Goal: Task Accomplishment & Management: Use online tool/utility

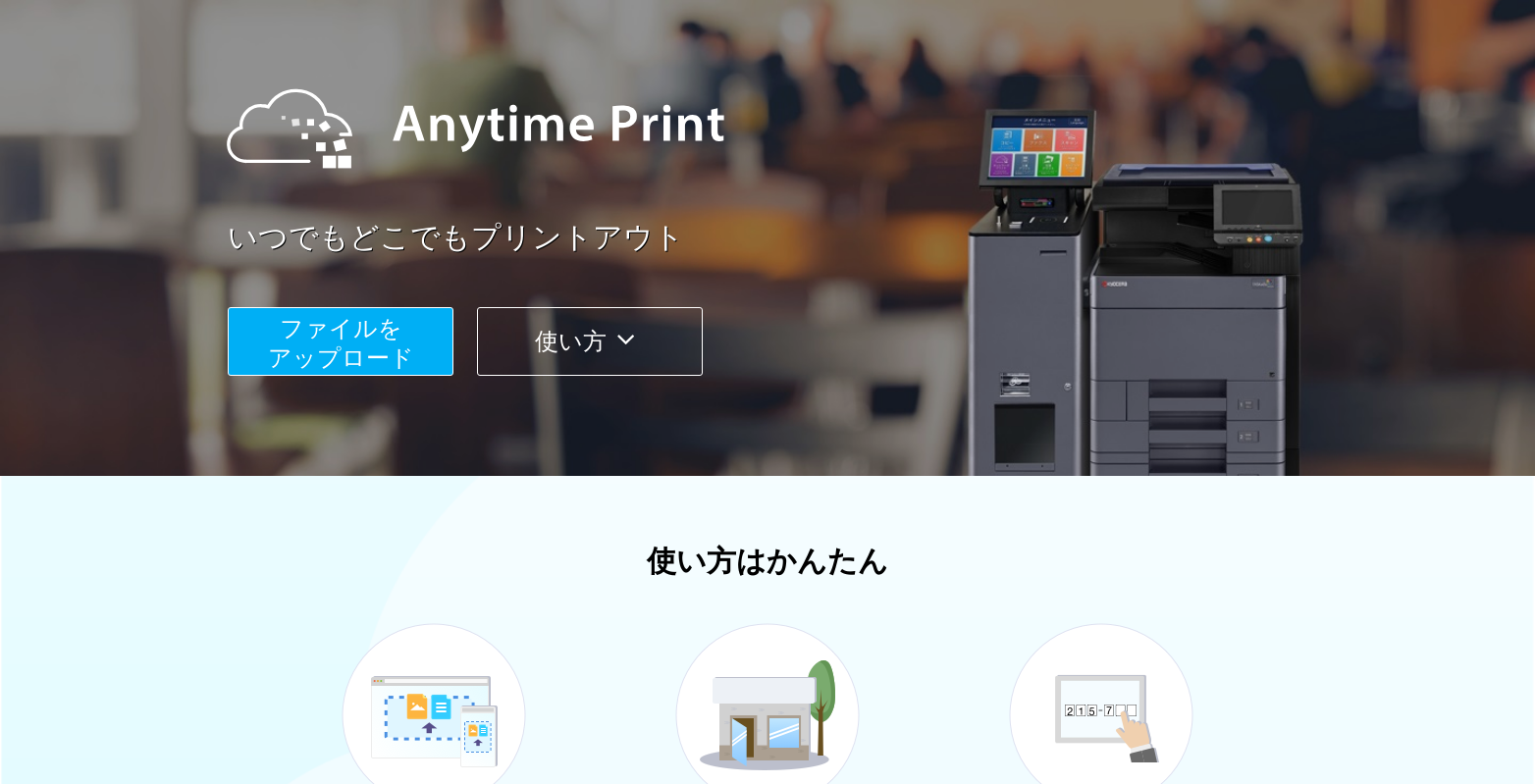
scroll to position [196, 0]
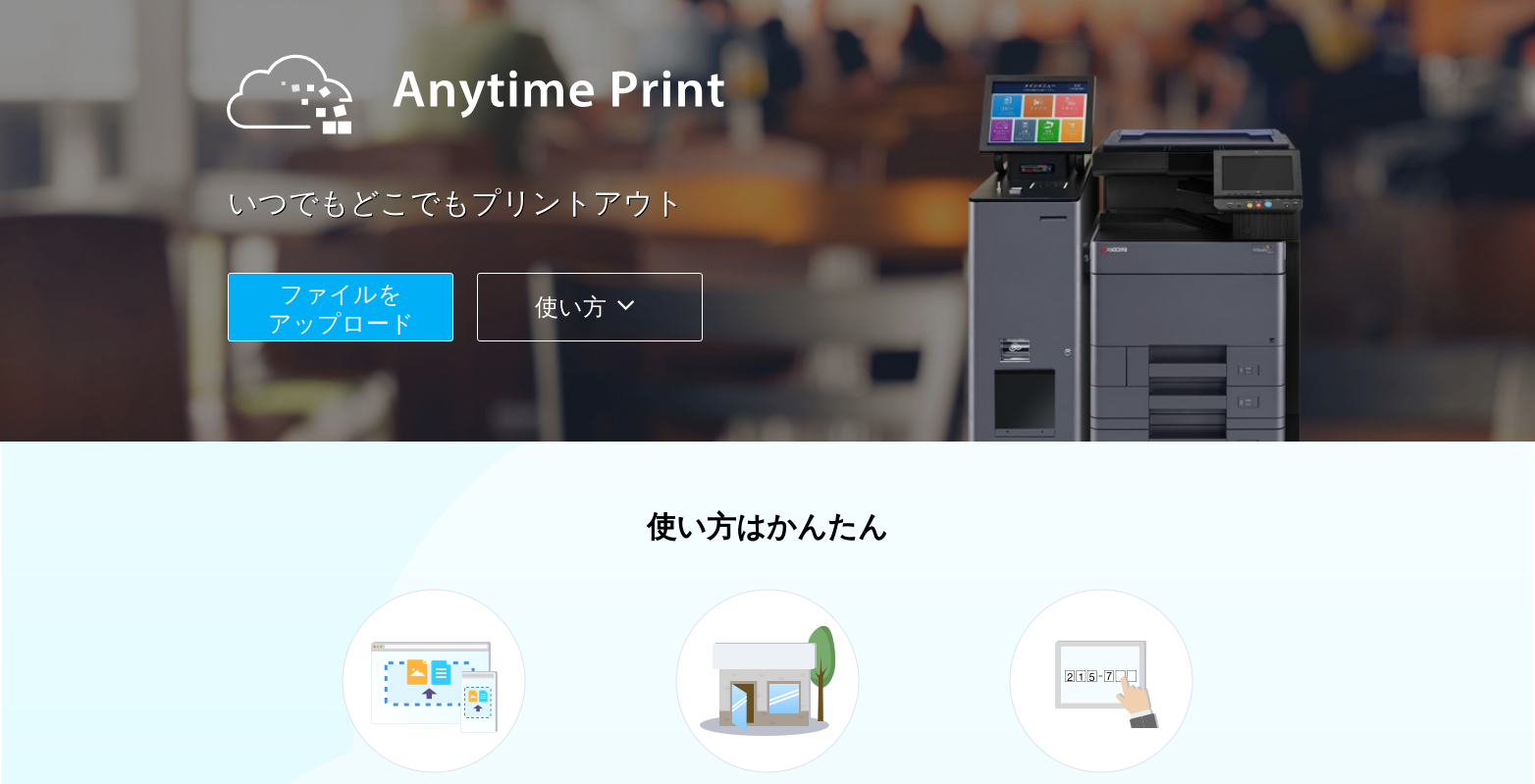
click at [383, 303] on span "ファイルを ​​アップロード" at bounding box center [341, 308] width 146 height 56
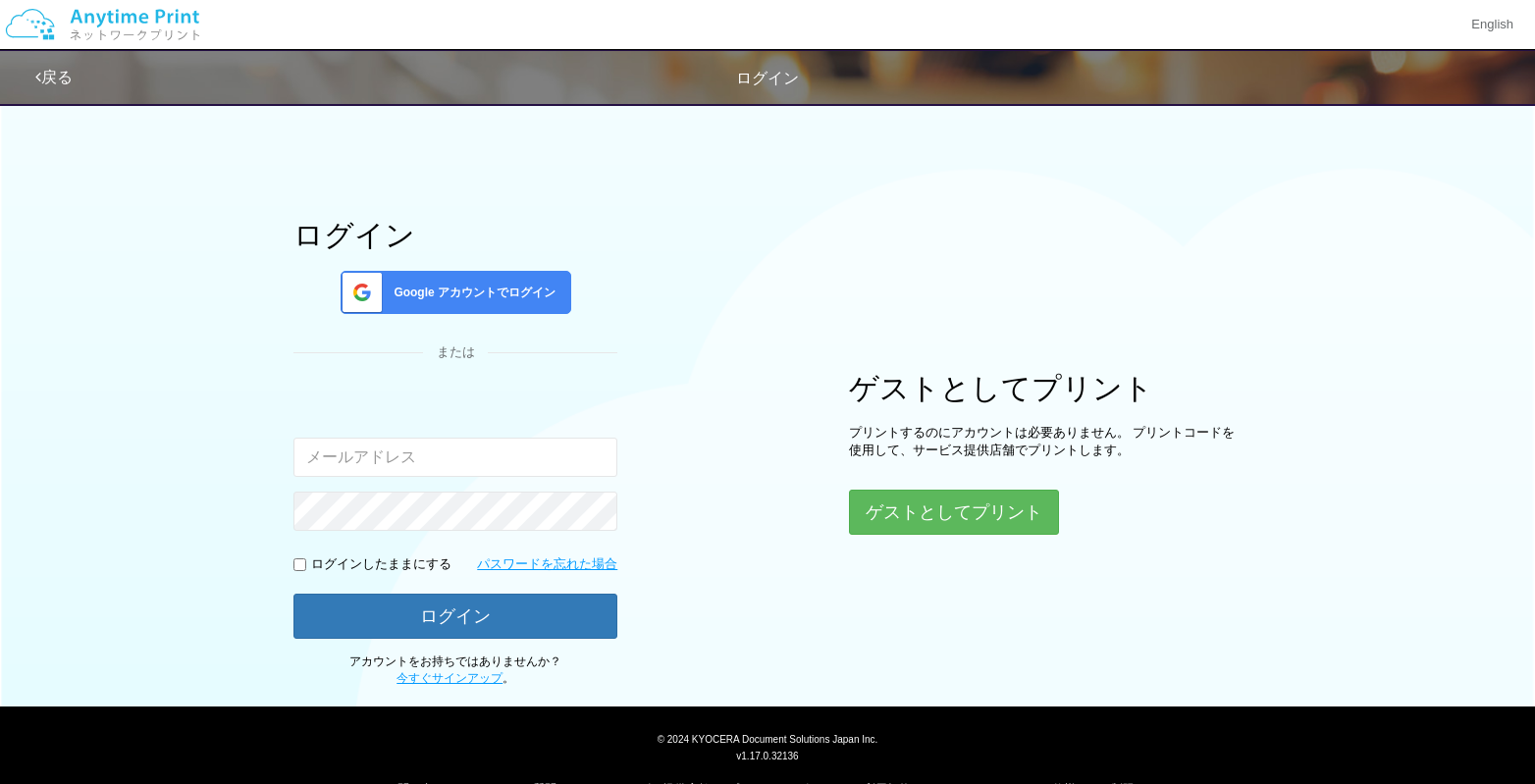
scroll to position [71, 0]
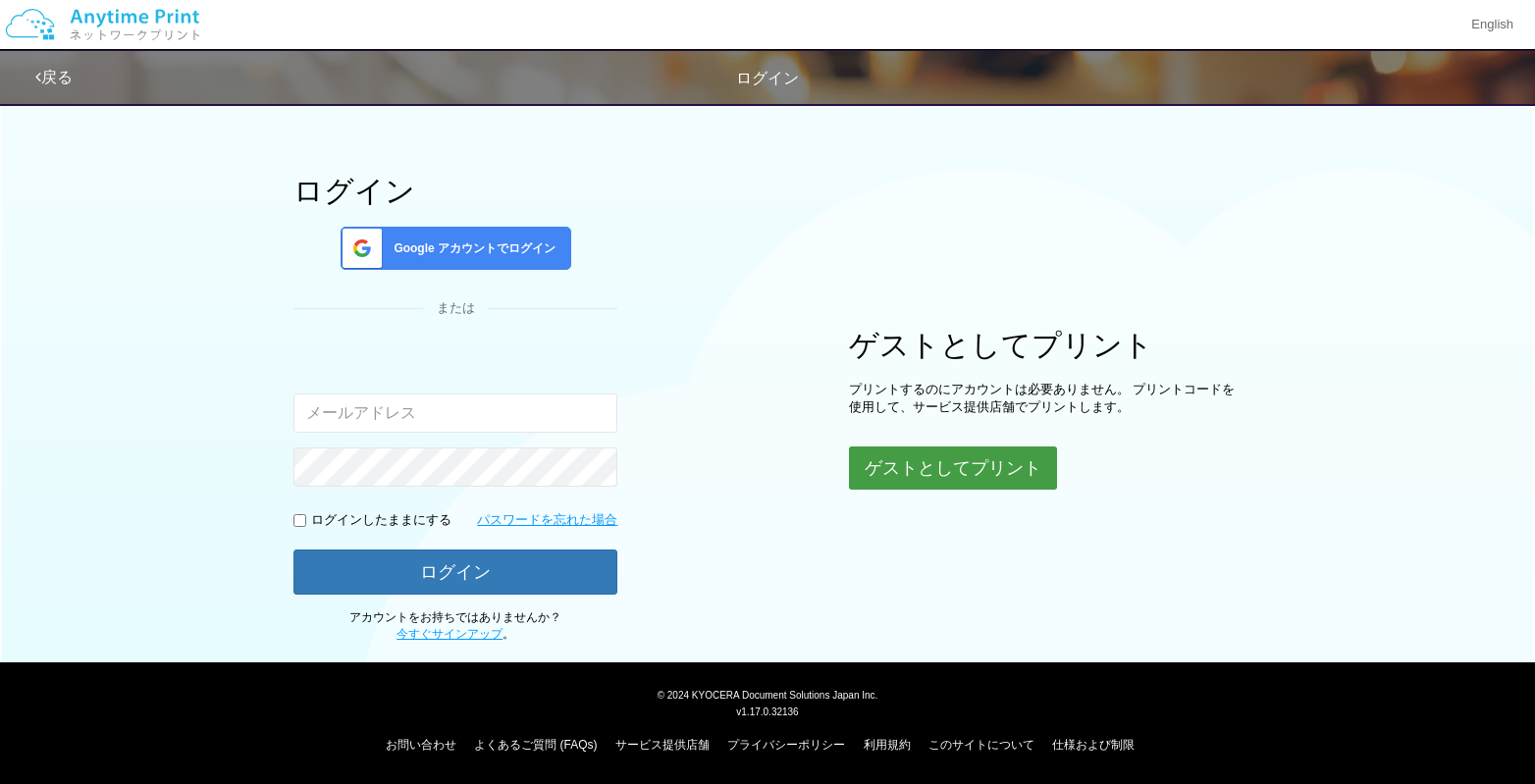
click at [989, 469] on button "ゲストとしてプリント" at bounding box center [952, 468] width 208 height 43
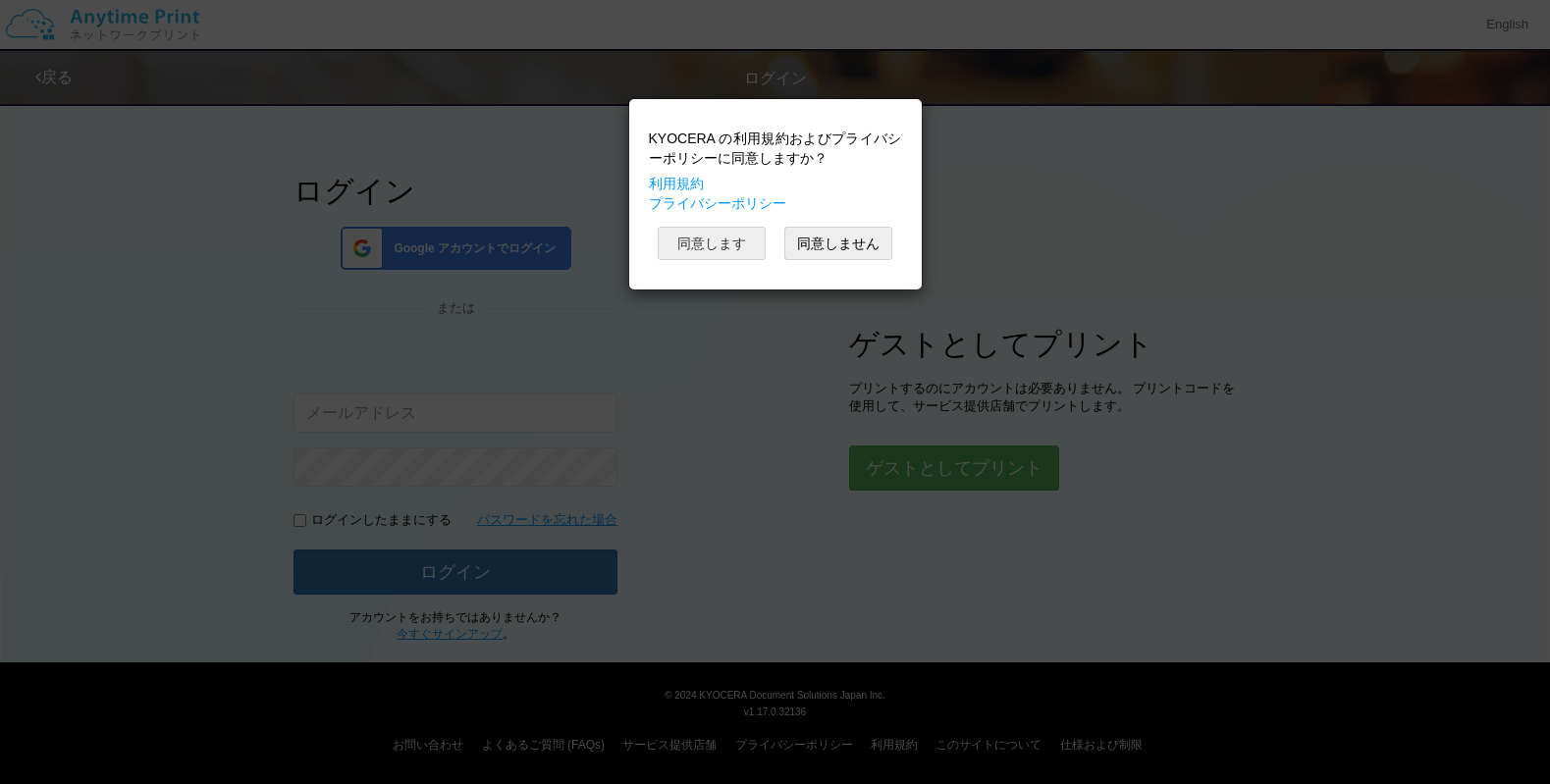
click at [715, 236] on button "同意します" at bounding box center [711, 244] width 108 height 34
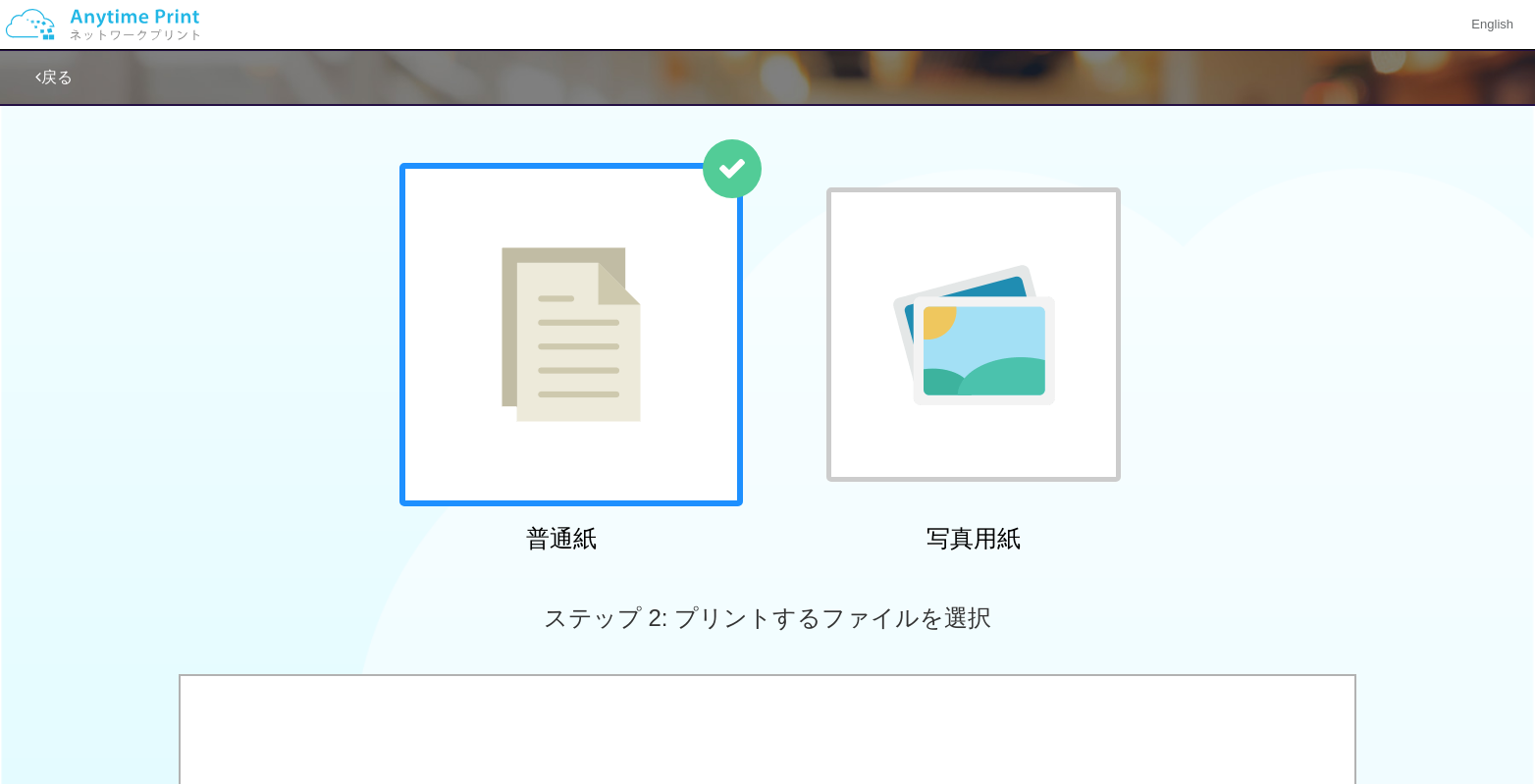
click at [1021, 343] on img at bounding box center [974, 335] width 162 height 140
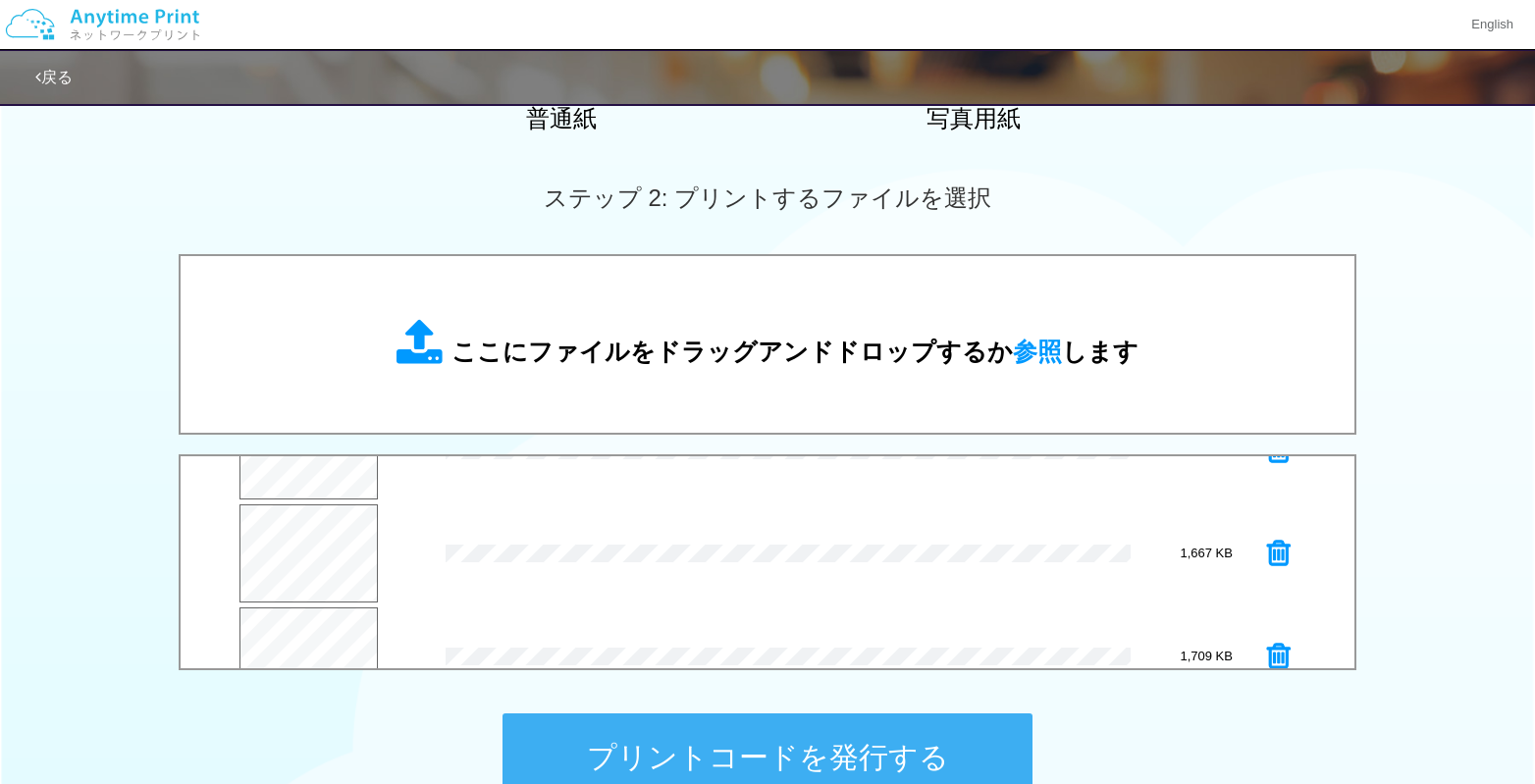
scroll to position [103, 0]
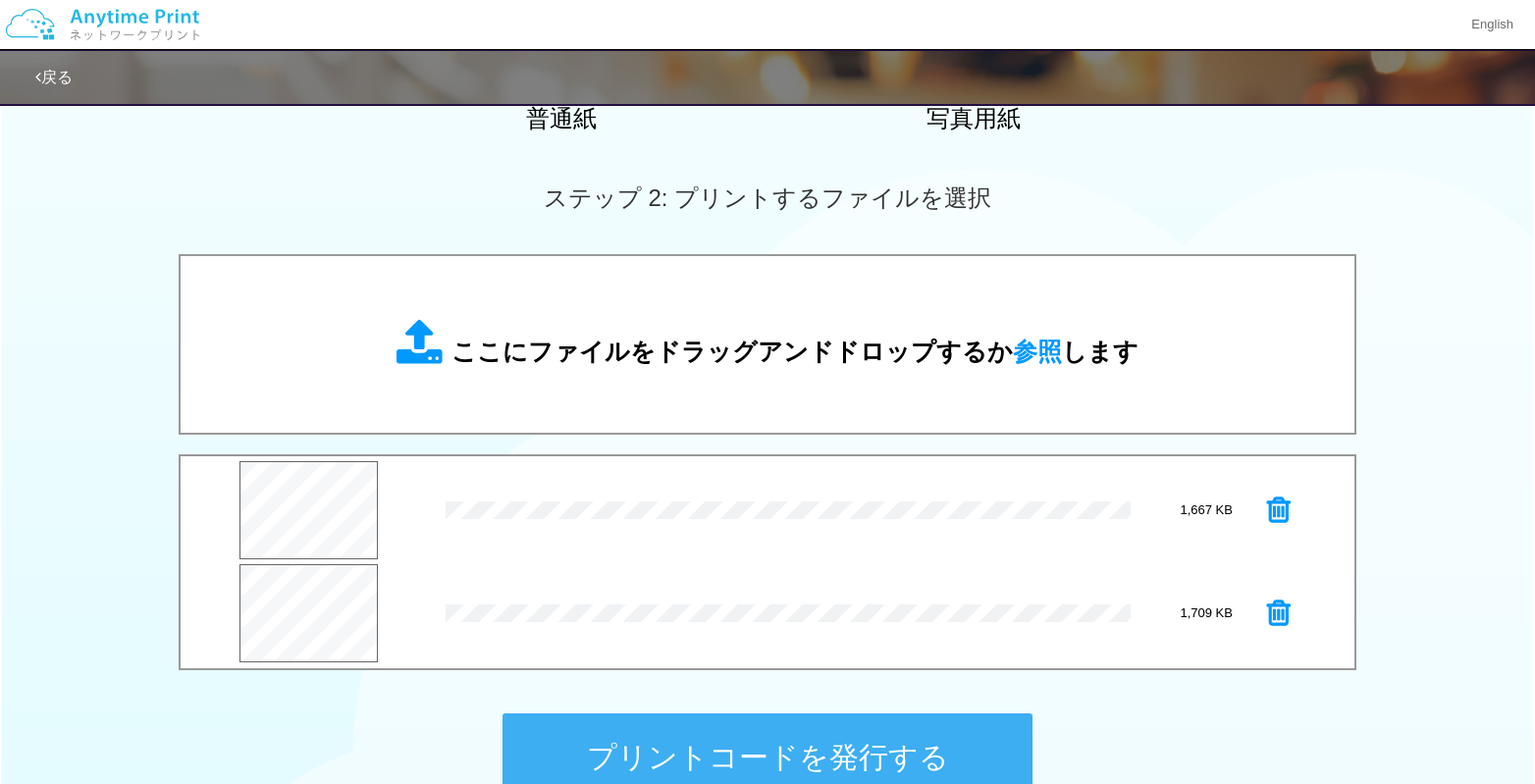
click at [938, 748] on button "プリントコードを発行する" at bounding box center [768, 756] width 530 height 88
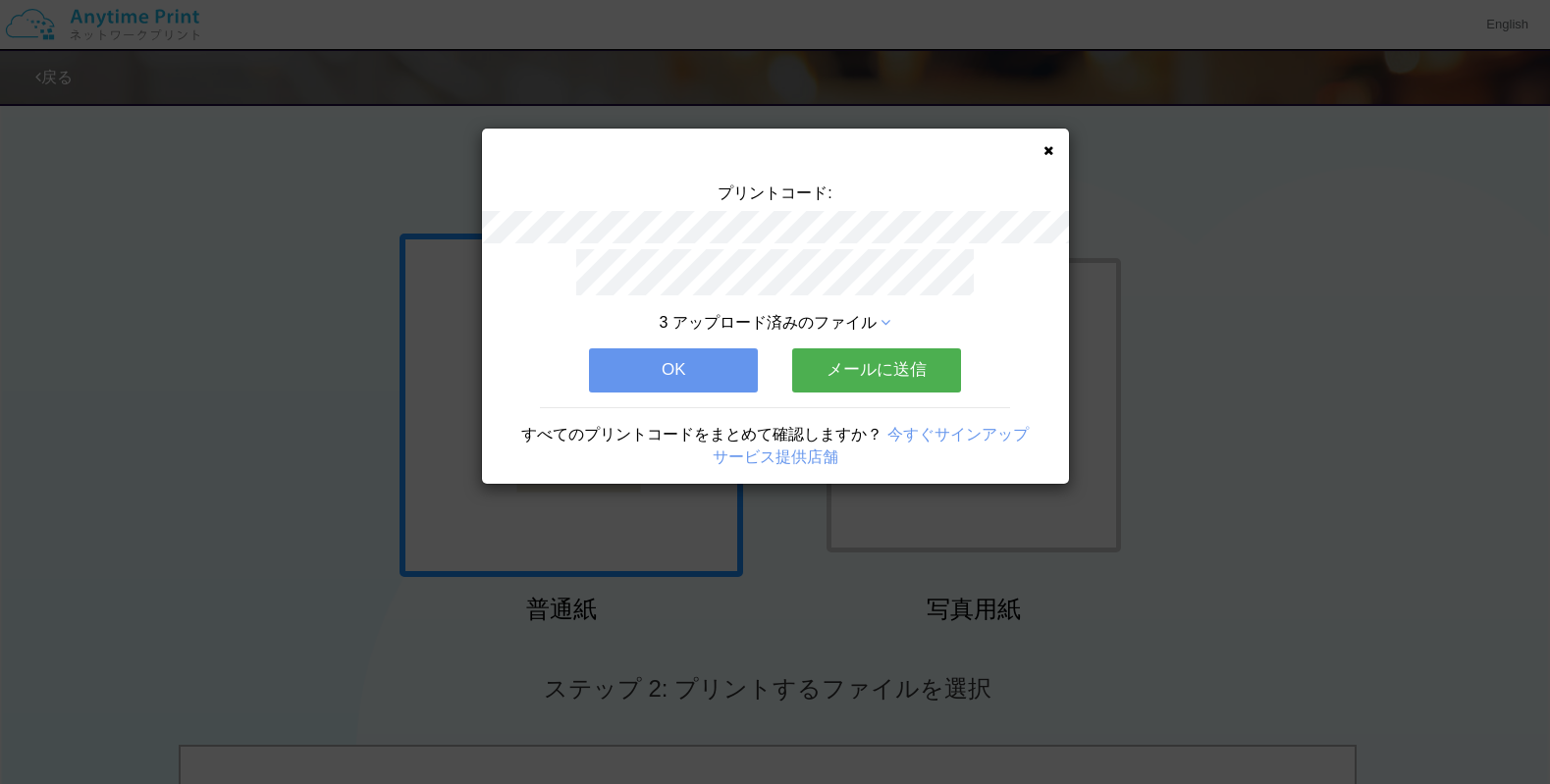
click at [916, 367] on button "メールに送信" at bounding box center [876, 370] width 169 height 43
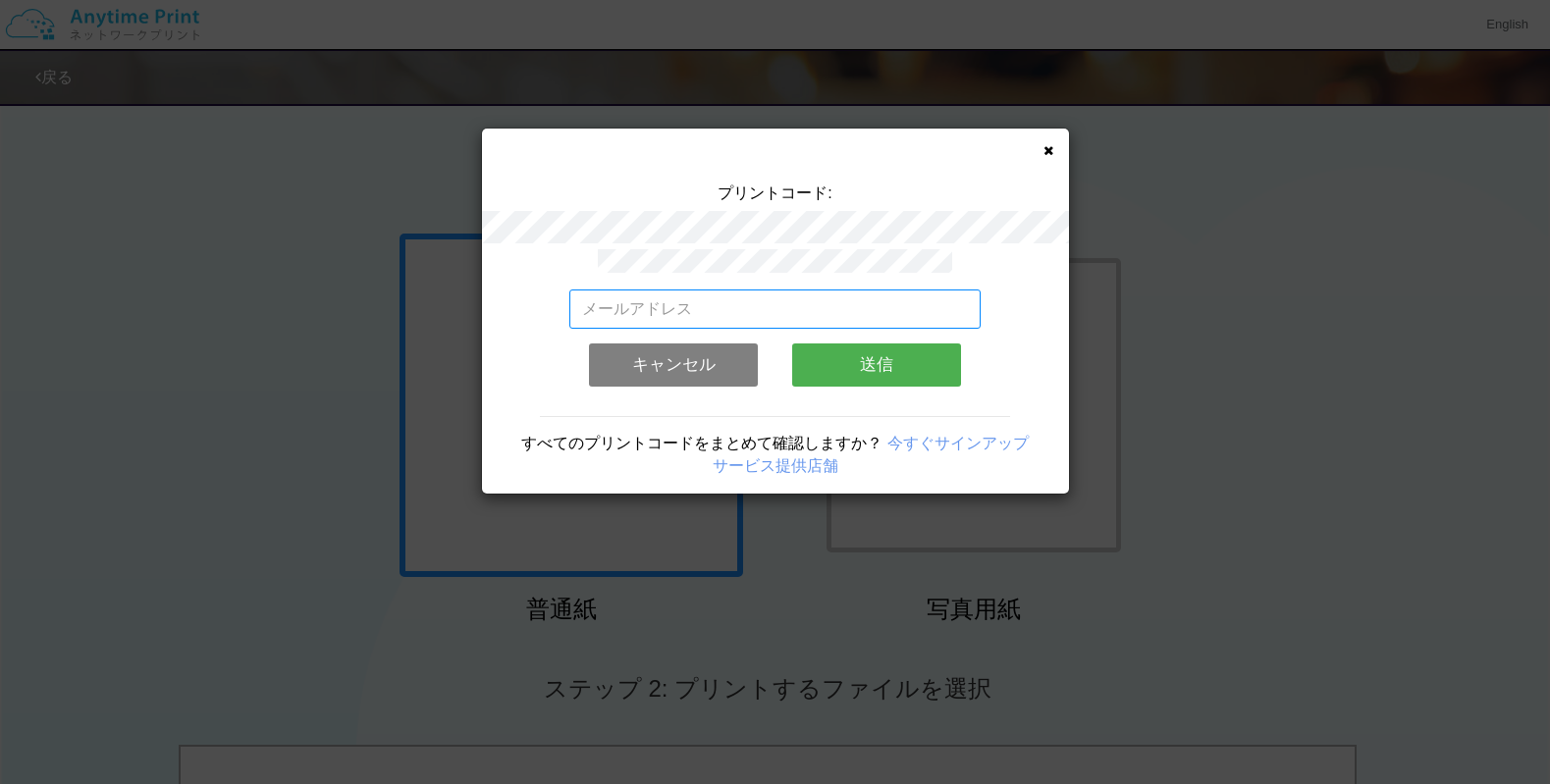
click at [844, 305] on input "email" at bounding box center [775, 309] width 411 height 39
type input "[EMAIL_ADDRESS][DOMAIN_NAME]"
click at [875, 356] on button "送信" at bounding box center [876, 365] width 169 height 43
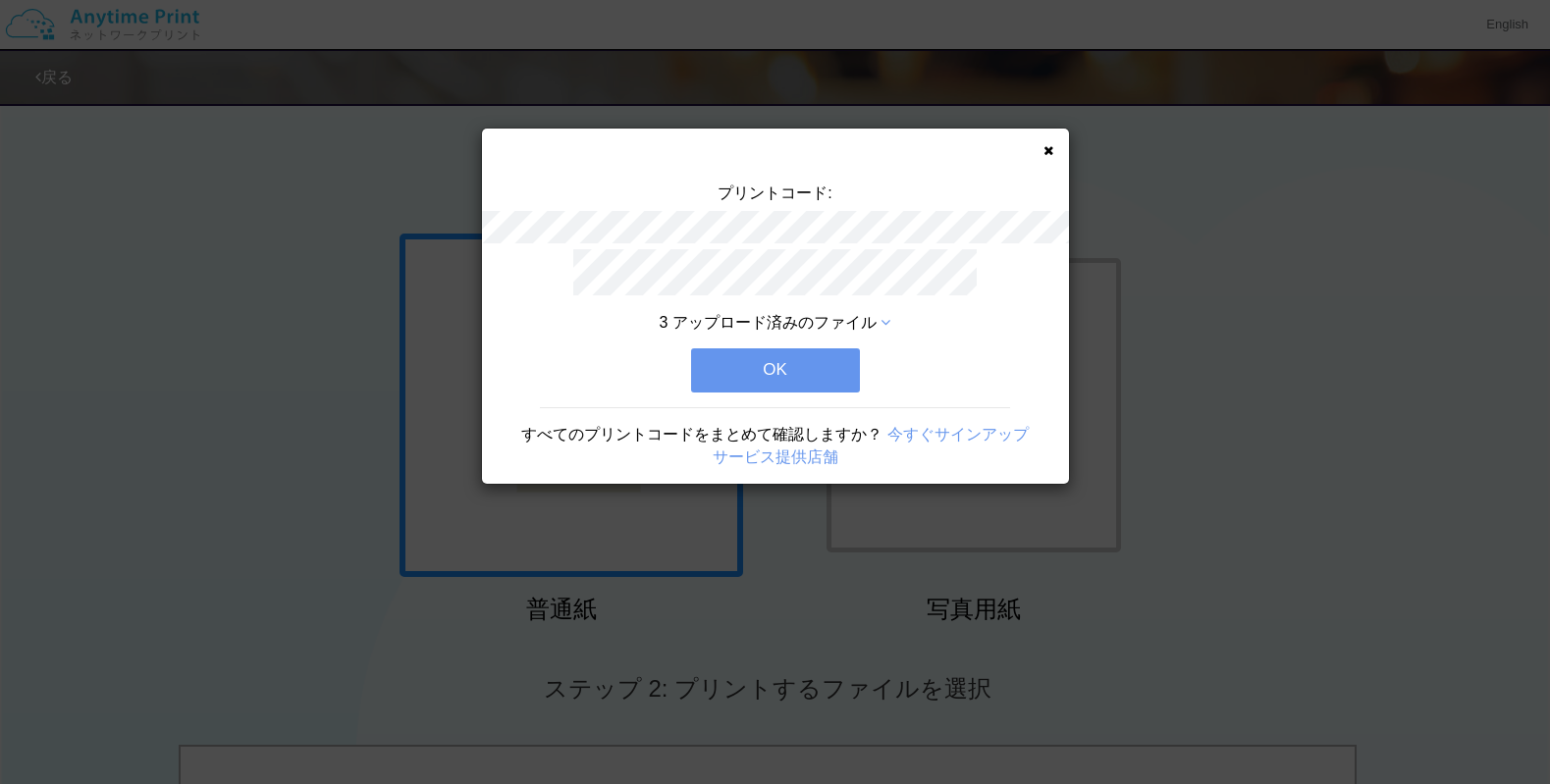
click at [792, 380] on button "OK" at bounding box center [775, 370] width 169 height 43
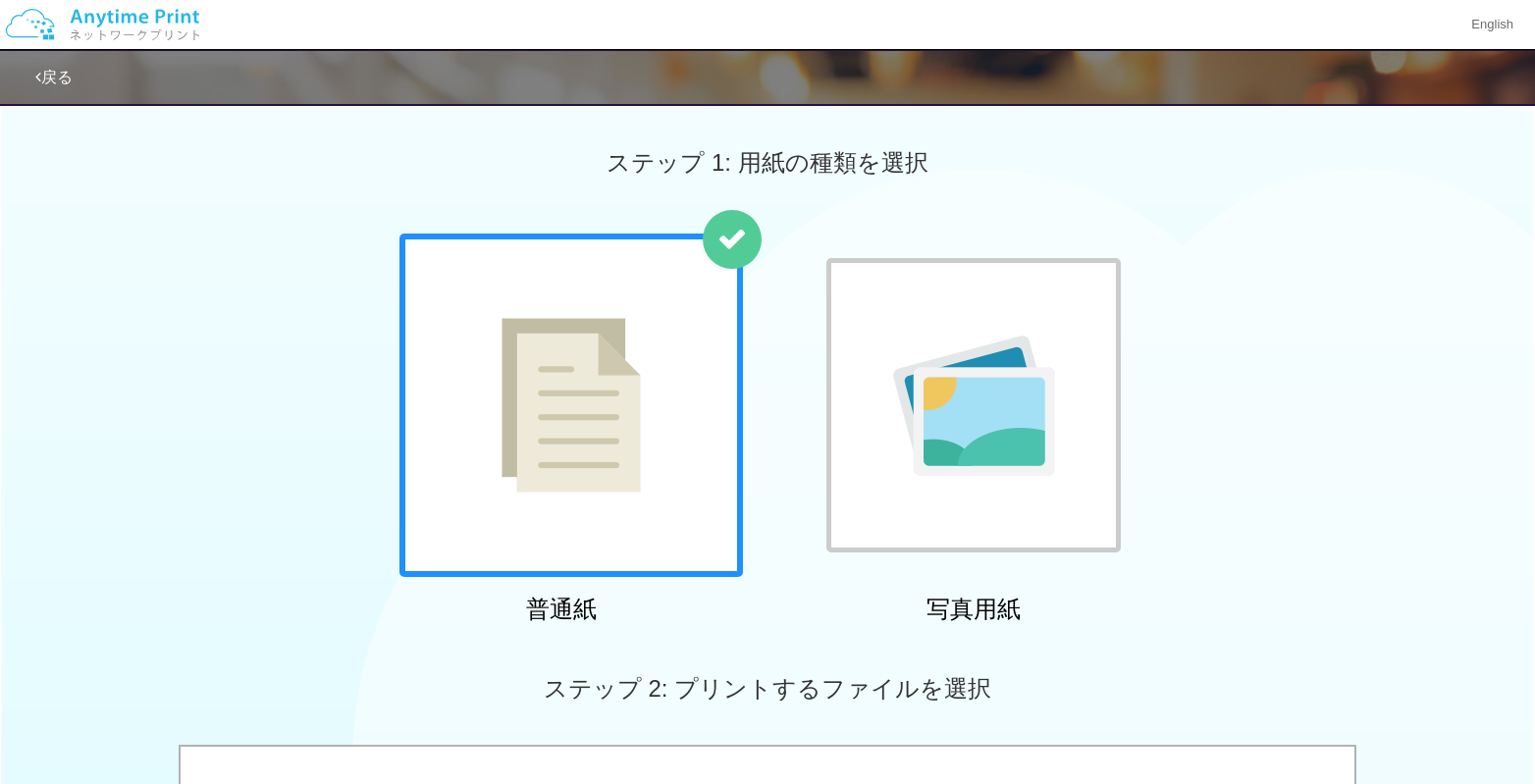
click at [1029, 398] on img at bounding box center [974, 406] width 162 height 140
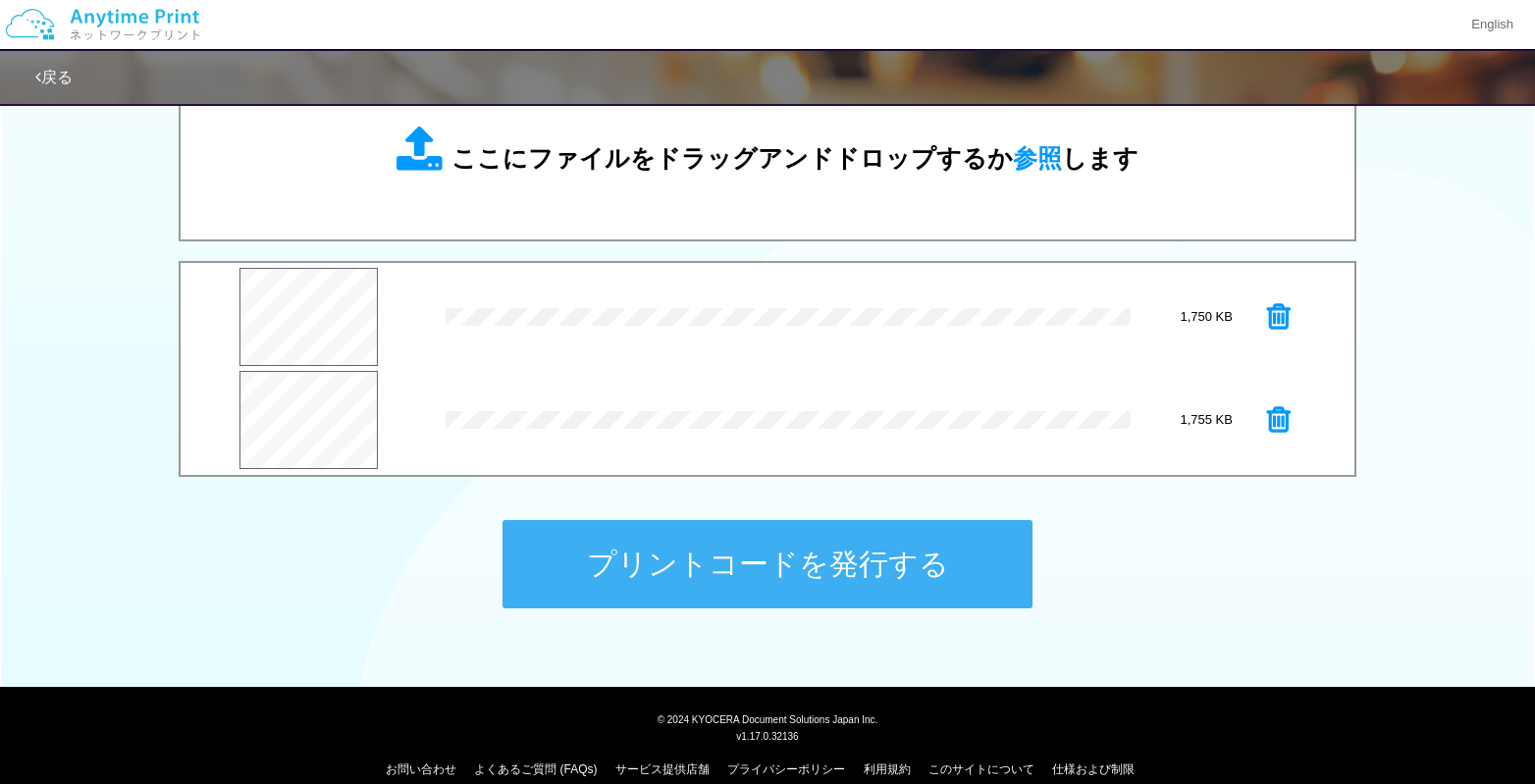
scroll to position [708, 0]
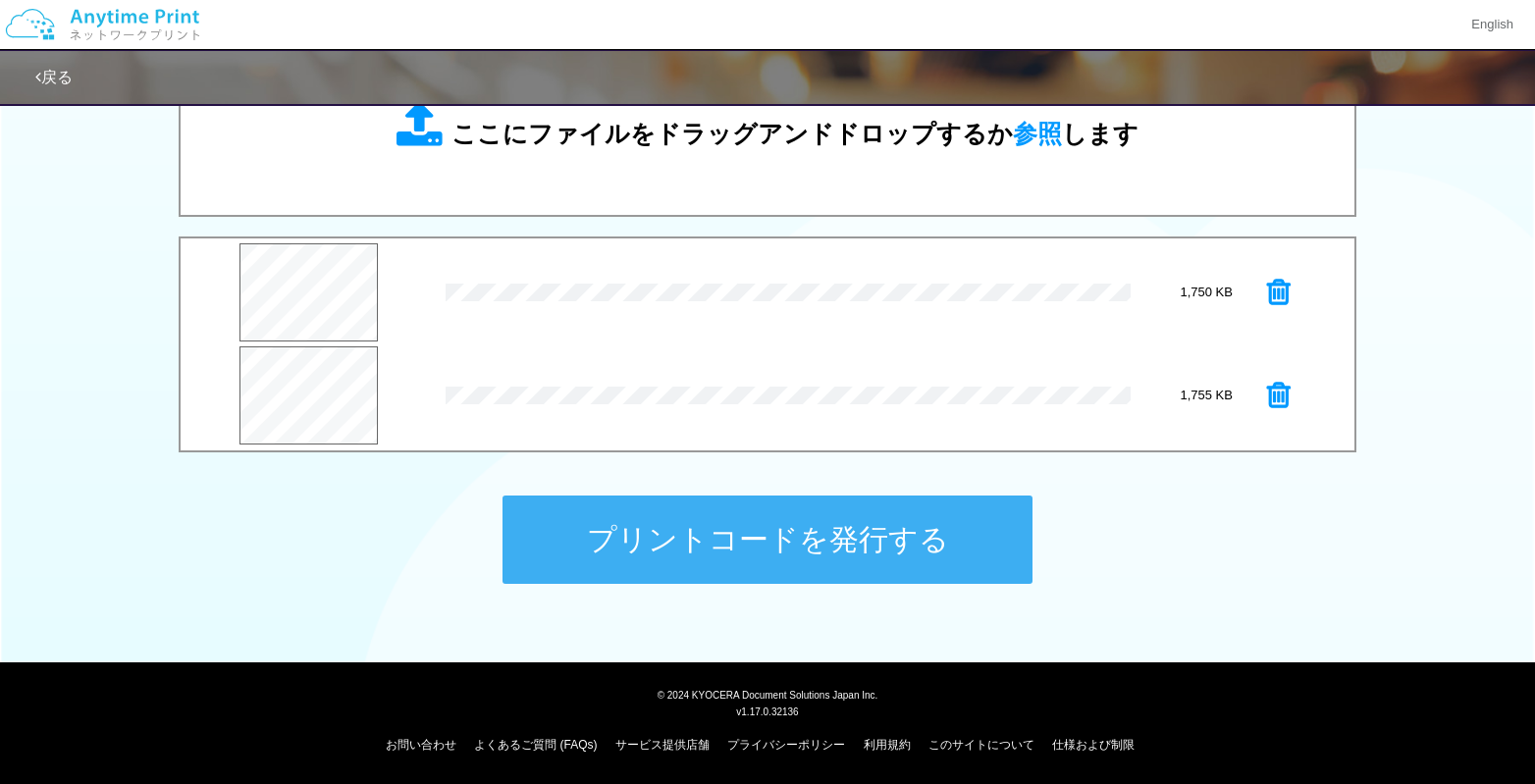
click at [825, 538] on button "プリントコードを発行する" at bounding box center [768, 539] width 530 height 88
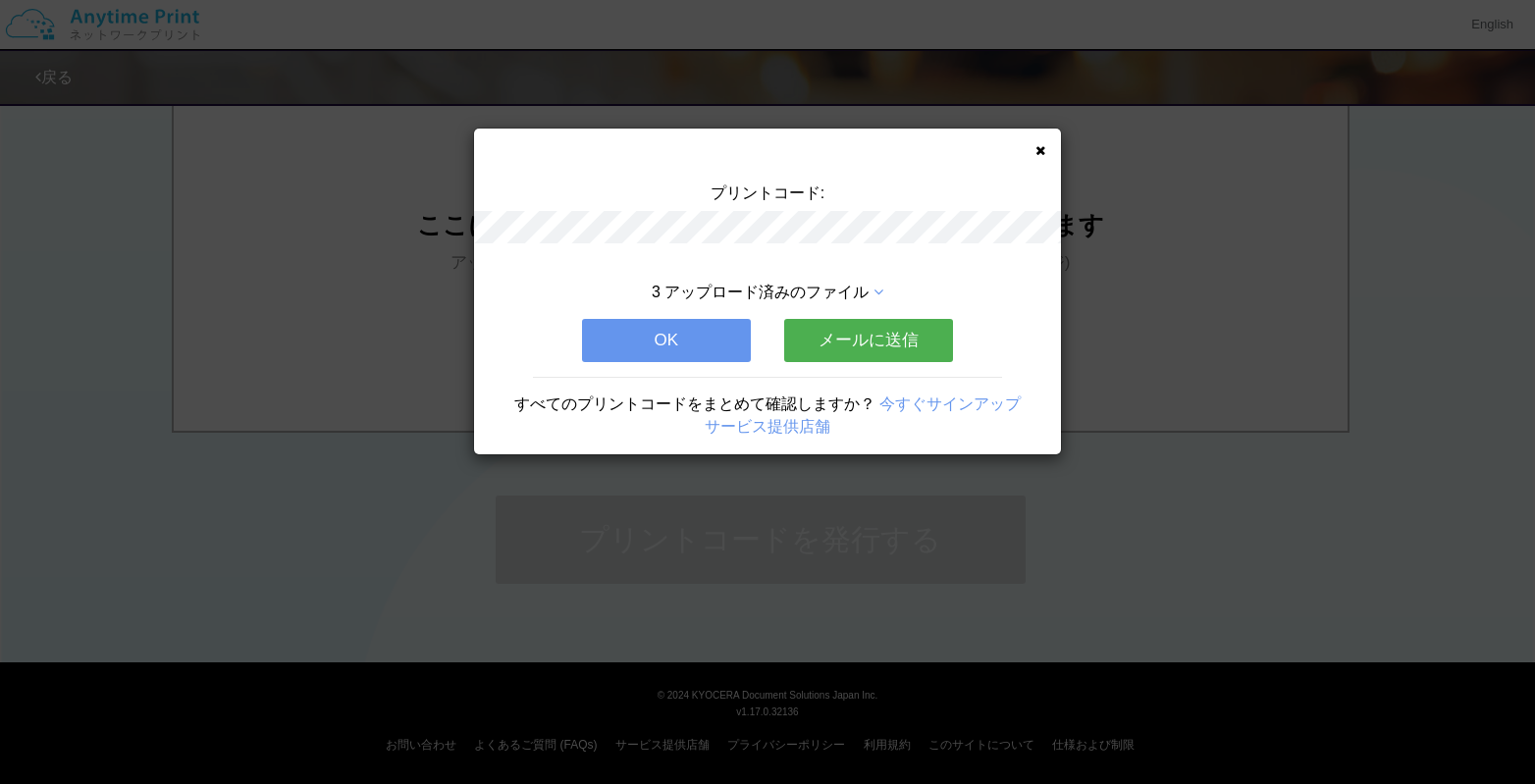
scroll to position [0, 0]
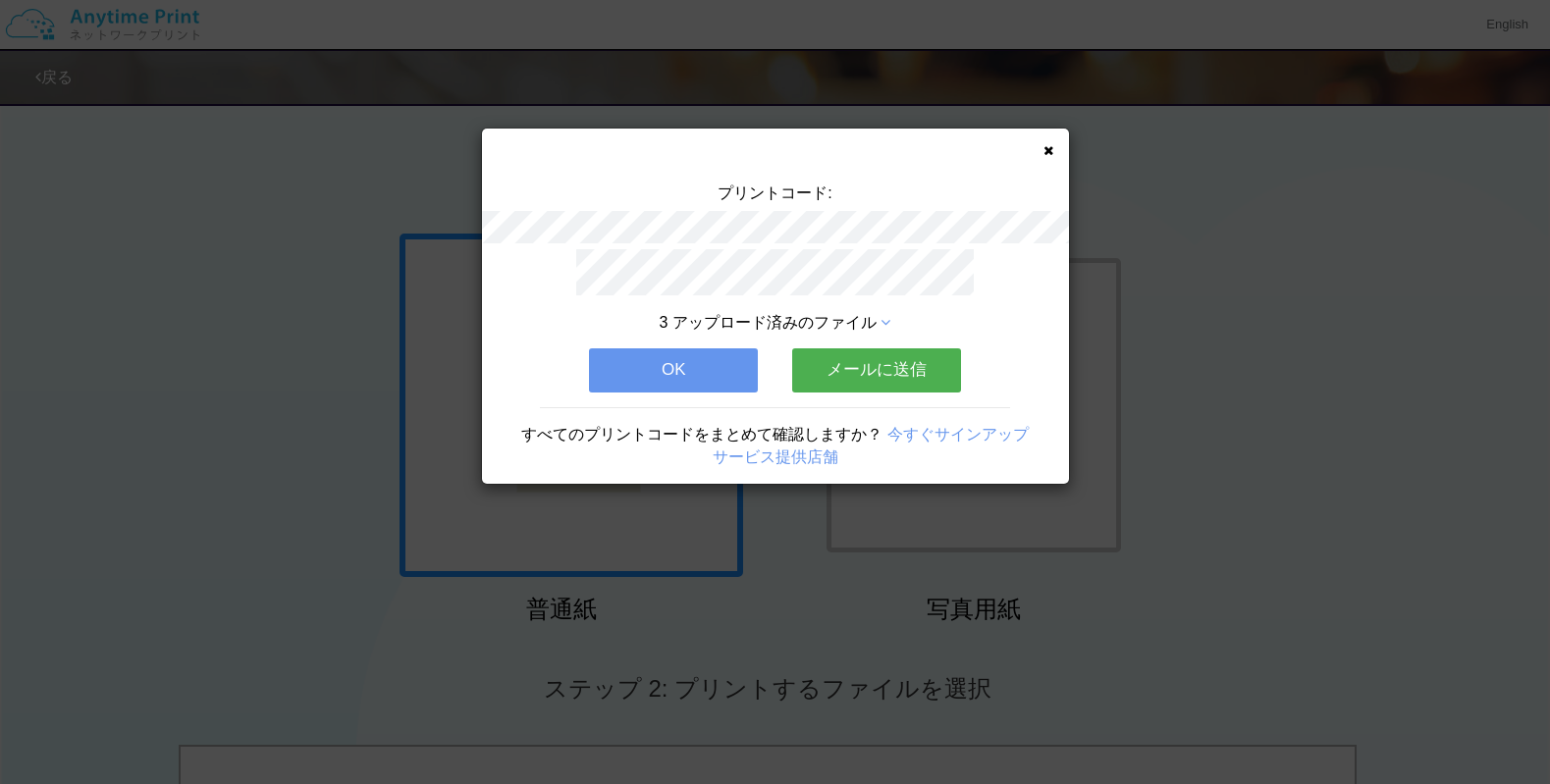
click at [898, 369] on button "メールに送信" at bounding box center [876, 370] width 169 height 43
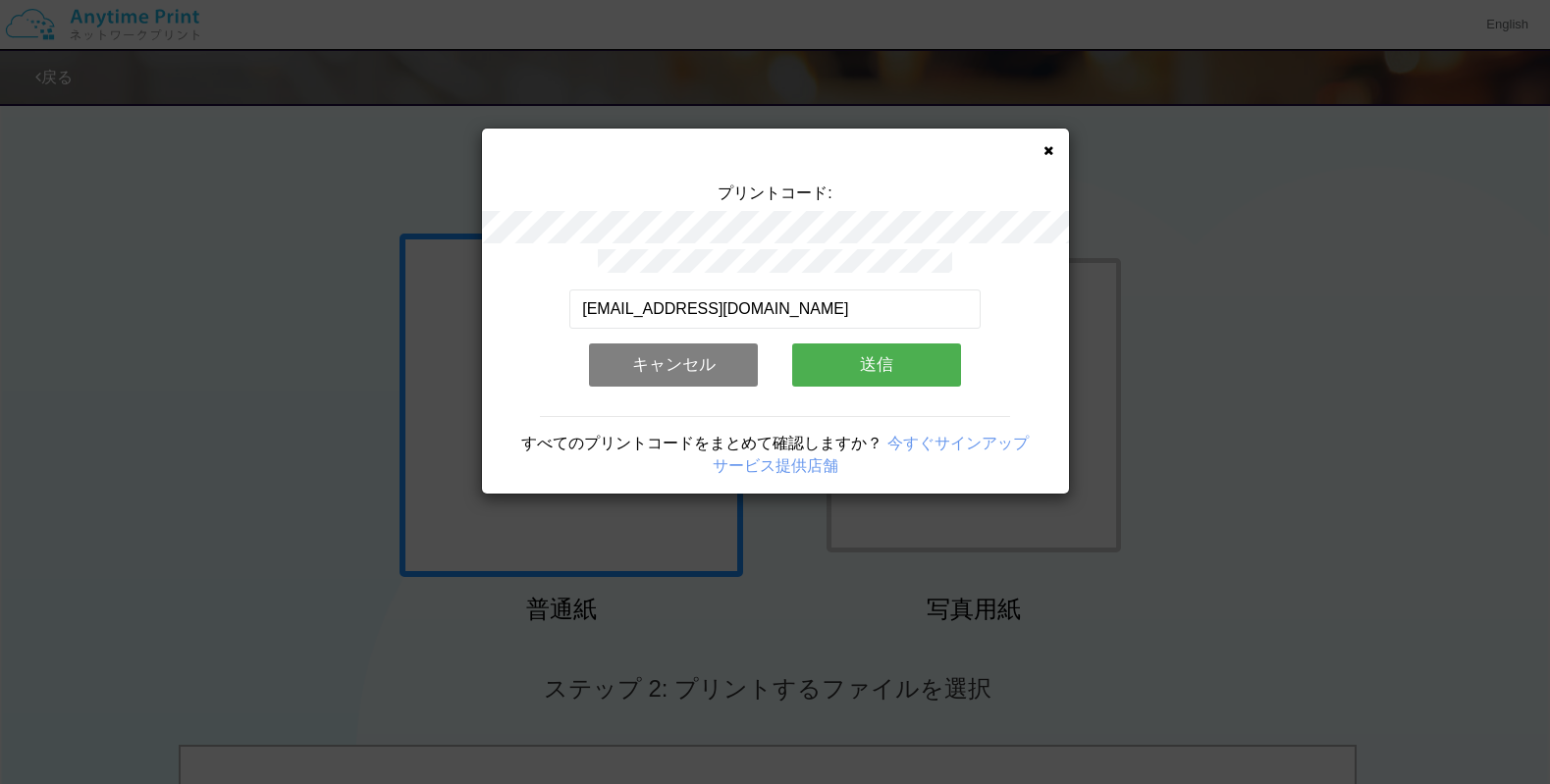
click at [895, 357] on button "送信" at bounding box center [876, 365] width 169 height 43
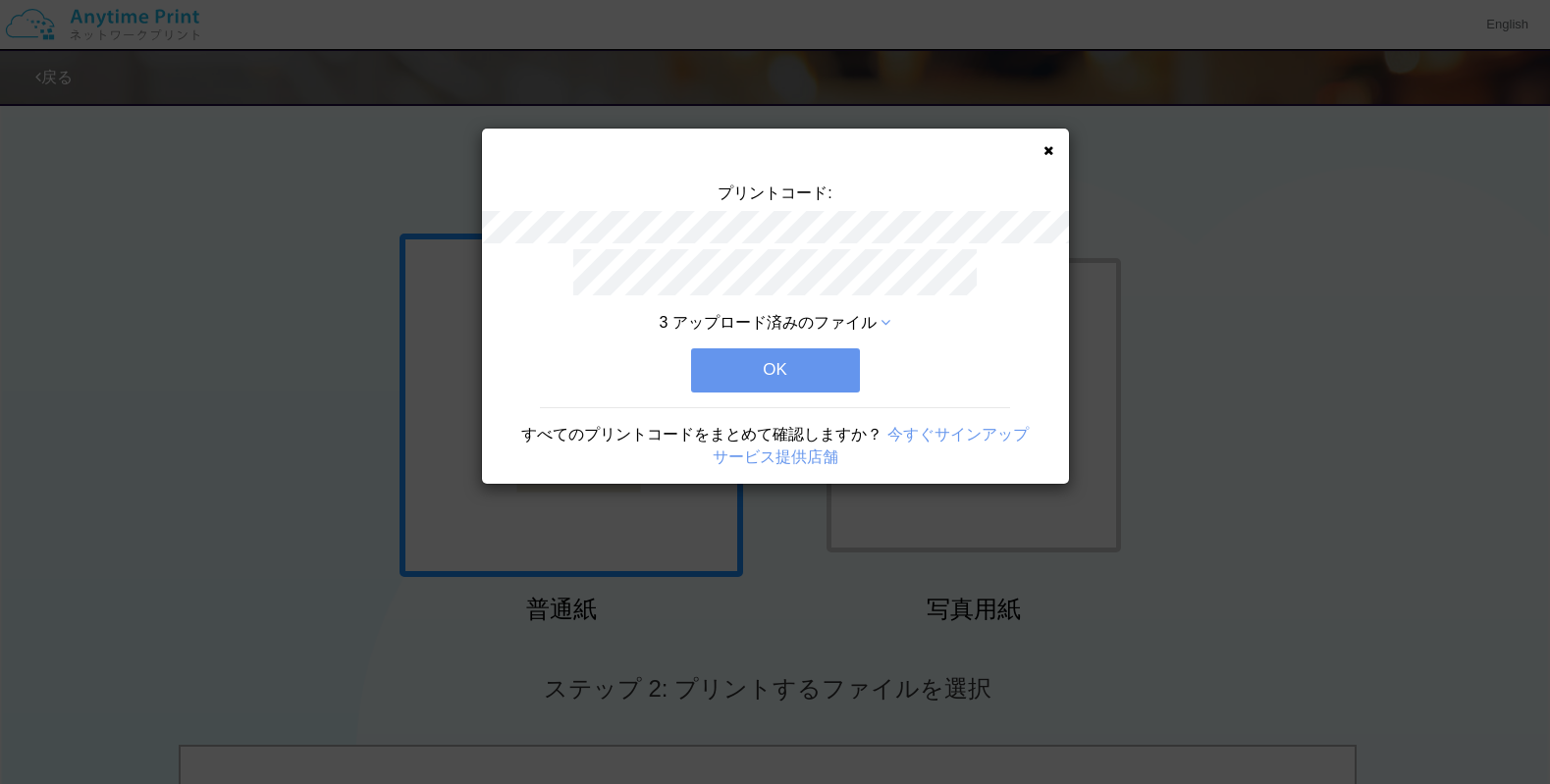
click at [1045, 151] on icon at bounding box center [1048, 150] width 10 height 13
